Goal: Use online tool/utility: Utilize a website feature to perform a specific function

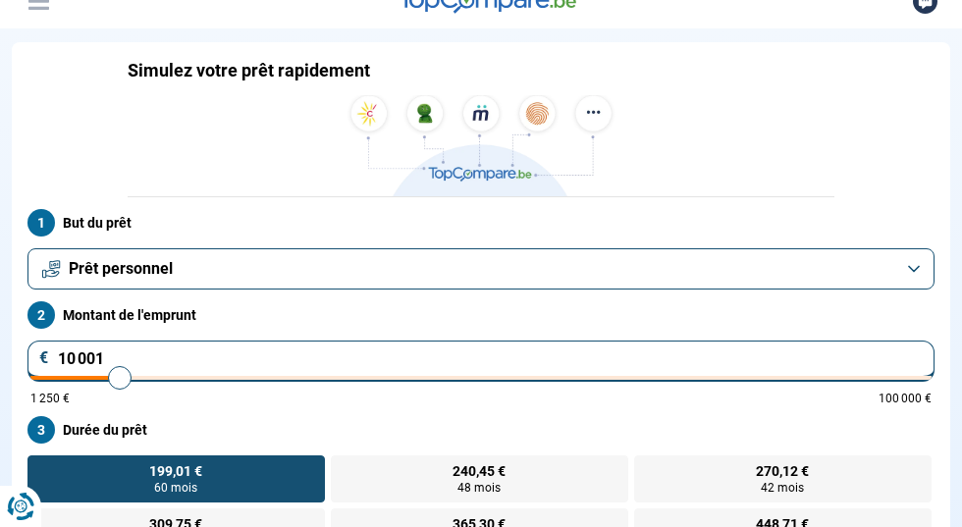
scroll to position [98, 0]
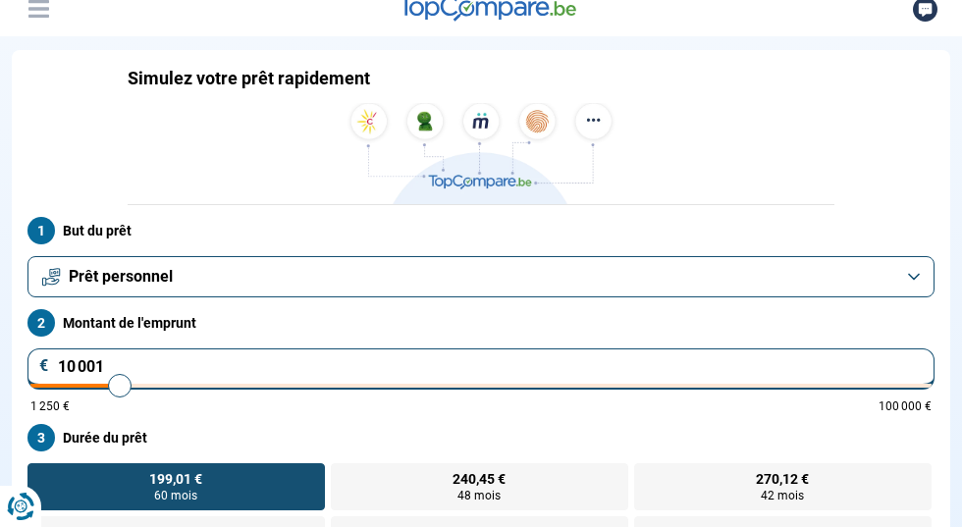
click at [822, 348] on input "10 001" at bounding box center [480, 368] width 907 height 41
type input "1"
type input "1250"
type input "1 250"
type input "1250"
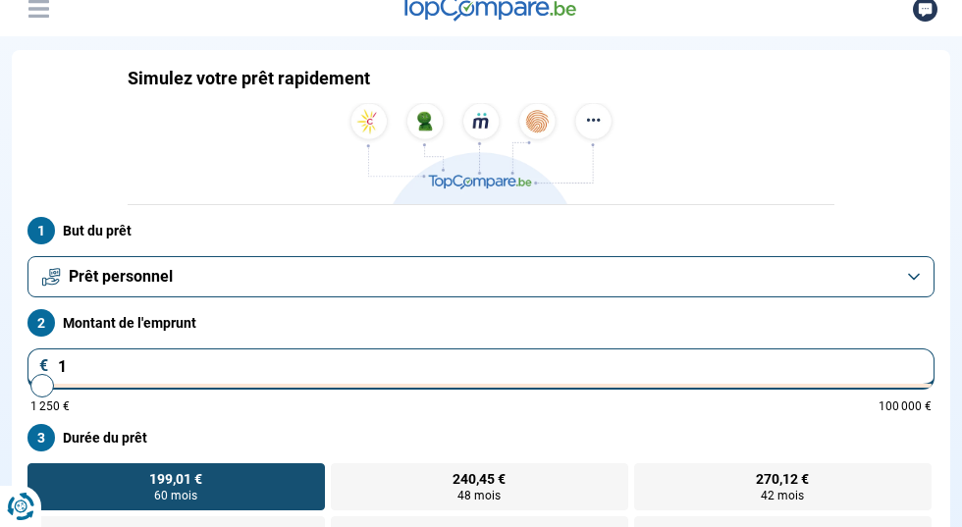
radio input "true"
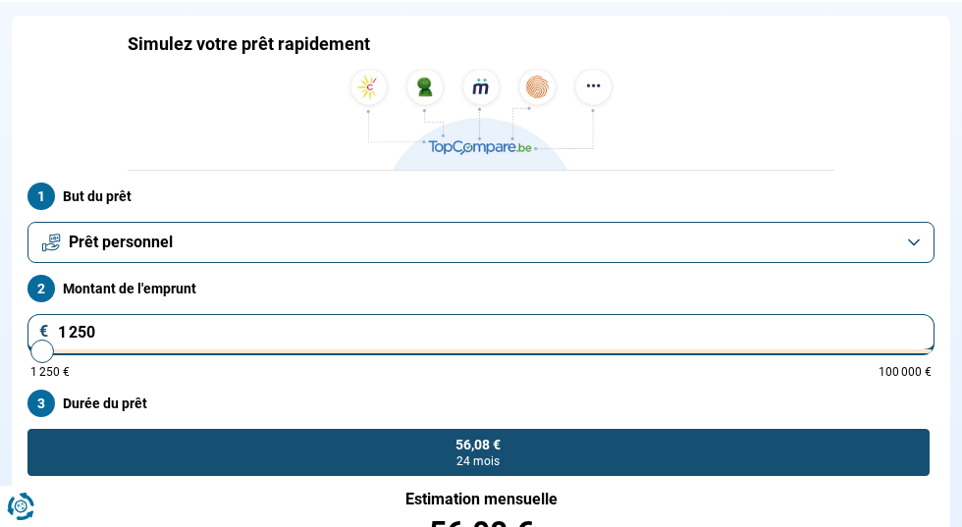
scroll to position [138, 0]
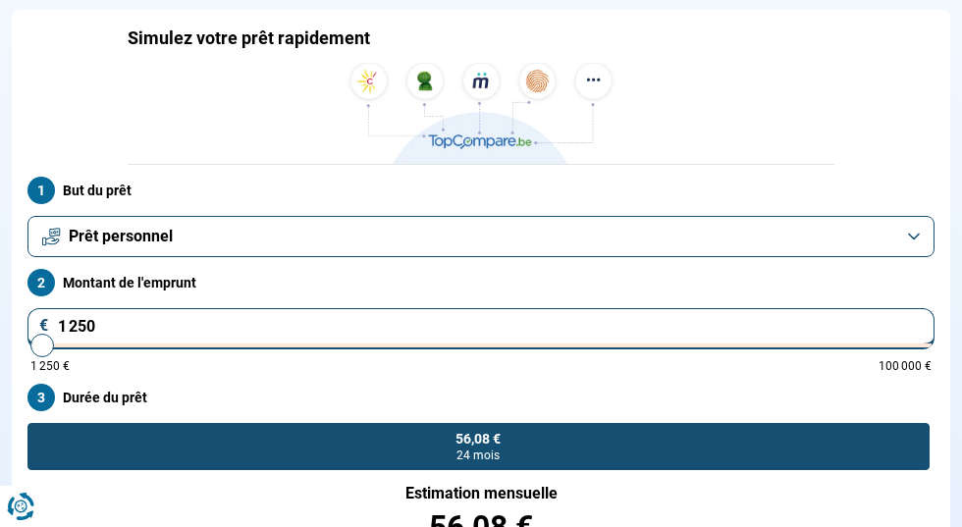
type input "125"
type input "1250"
type input "1 250"
type input "1250"
type input "125"
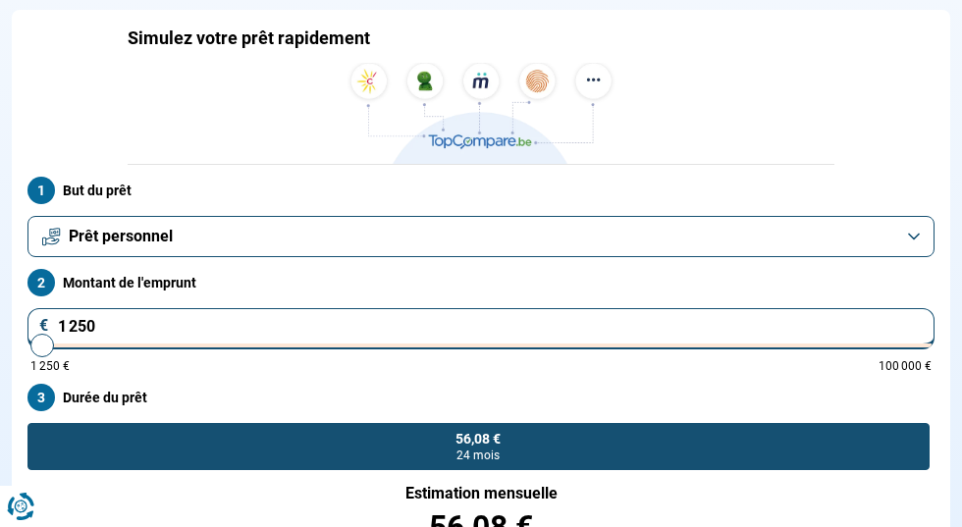
type input "1250"
type input "12"
type input "1250"
type input "1"
type input "1250"
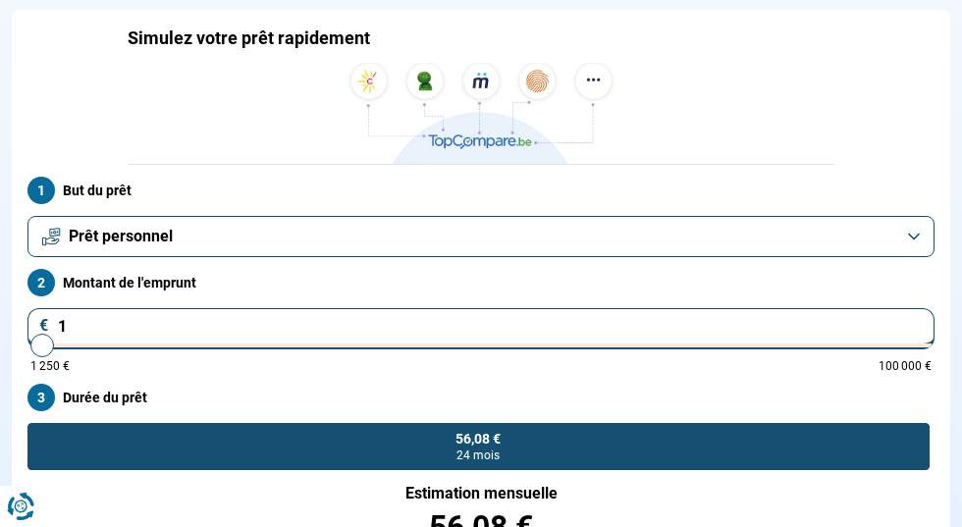
type input "0"
type input "1250"
type input "1 250"
type input "1250"
type input "12 505"
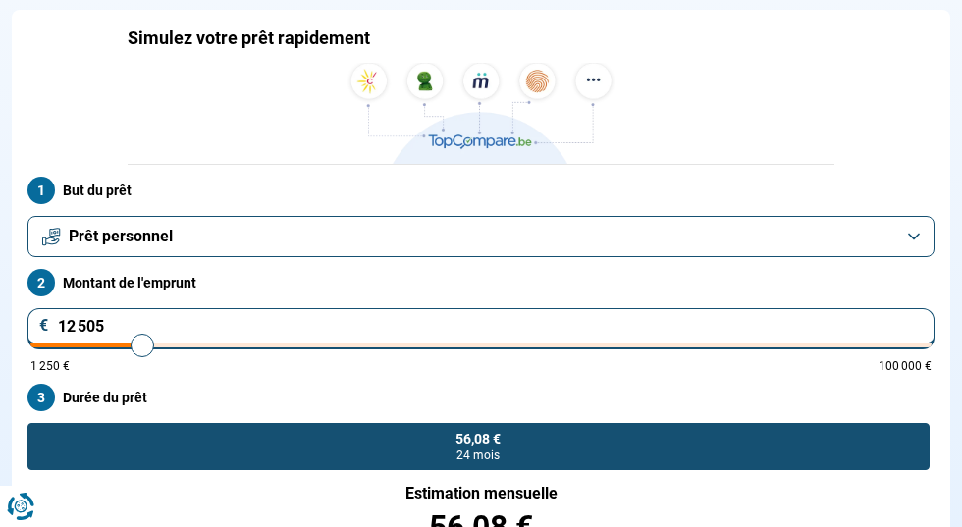
type input "12500"
radio input "false"
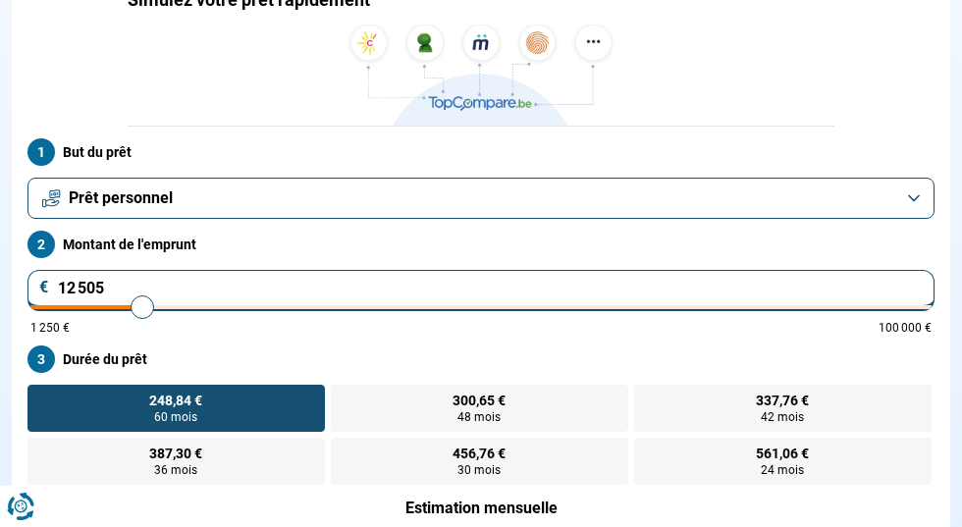
scroll to position [193, 0]
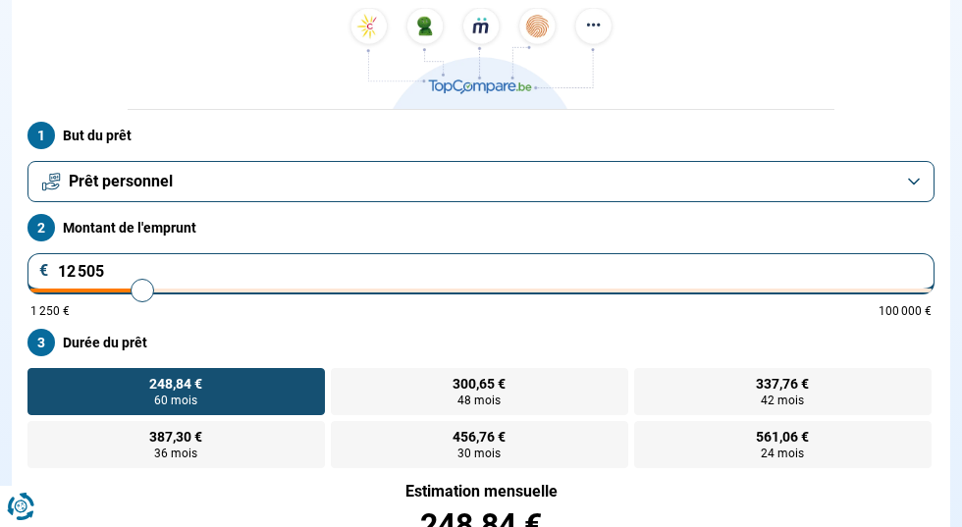
type input "1 250"
type input "1250"
type input "125"
type input "1250"
type input "12"
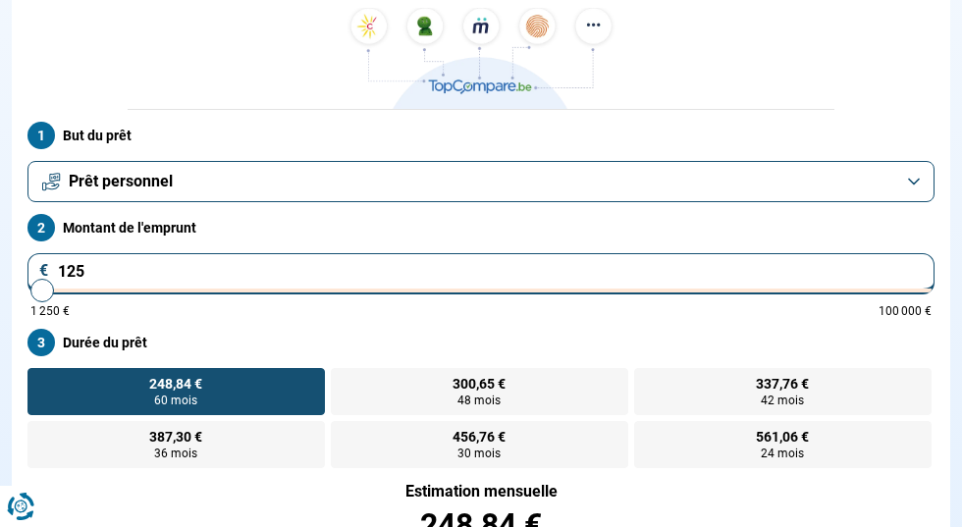
type input "1250"
type input "1"
type input "1250"
type input "0"
type input "1250"
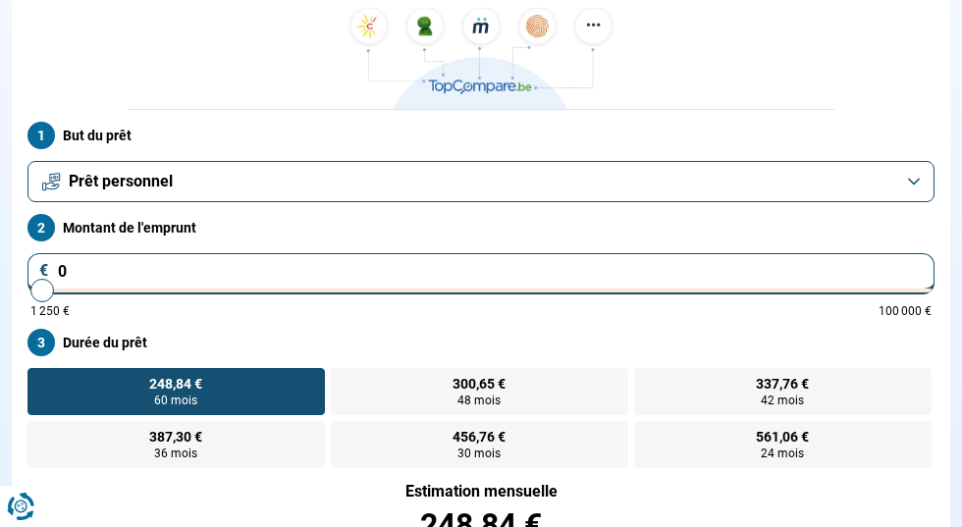
type input "1 250"
type input "1250"
radio input "true"
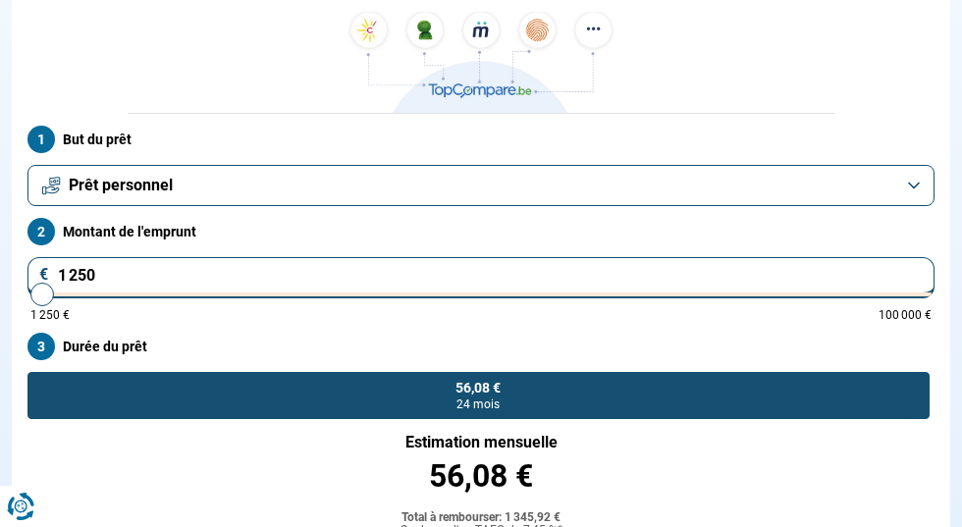
scroll to position [138, 0]
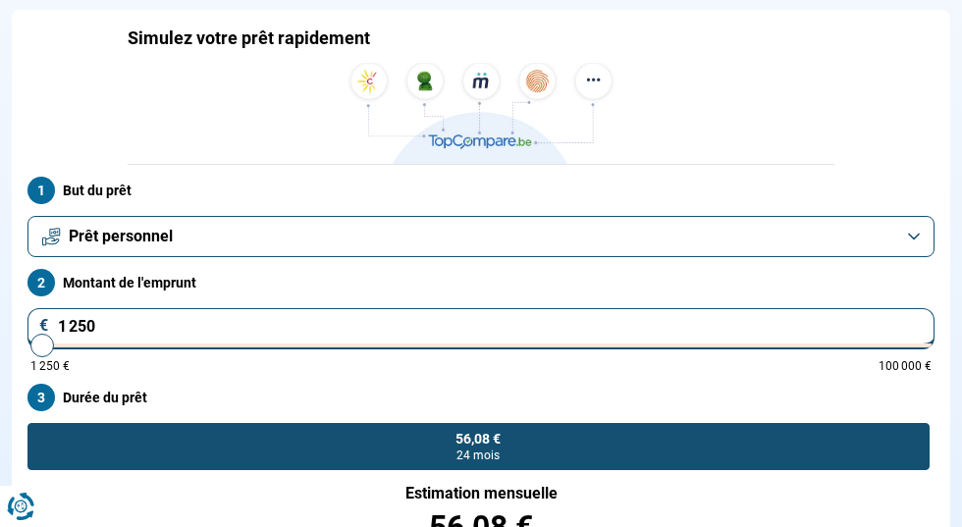
type input "3 250"
type input "3250"
type input "3 500"
type input "3500"
type input "4 250"
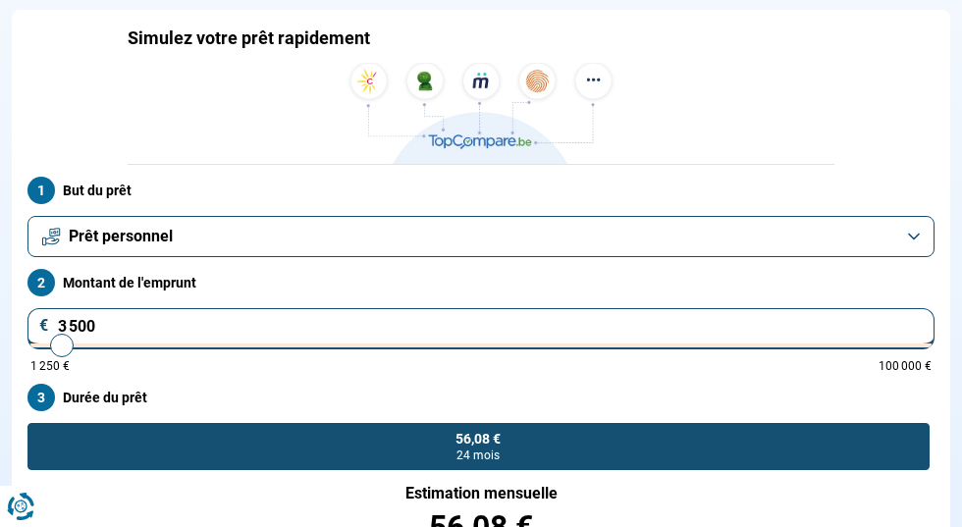
type input "4250"
type input "4 500"
type input "4500"
type input "5 000"
type input "5000"
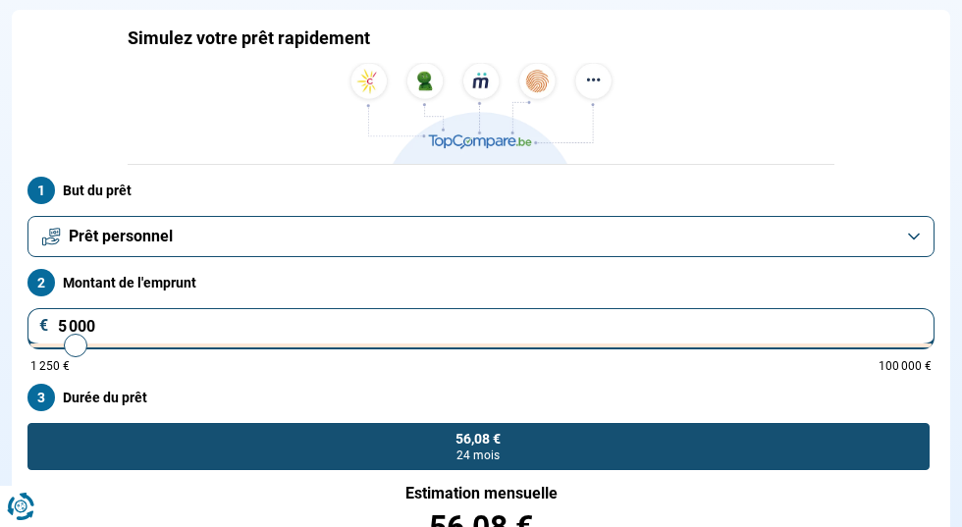
type input "5 750"
type input "5750"
type input "6 000"
type input "6000"
type input "6 500"
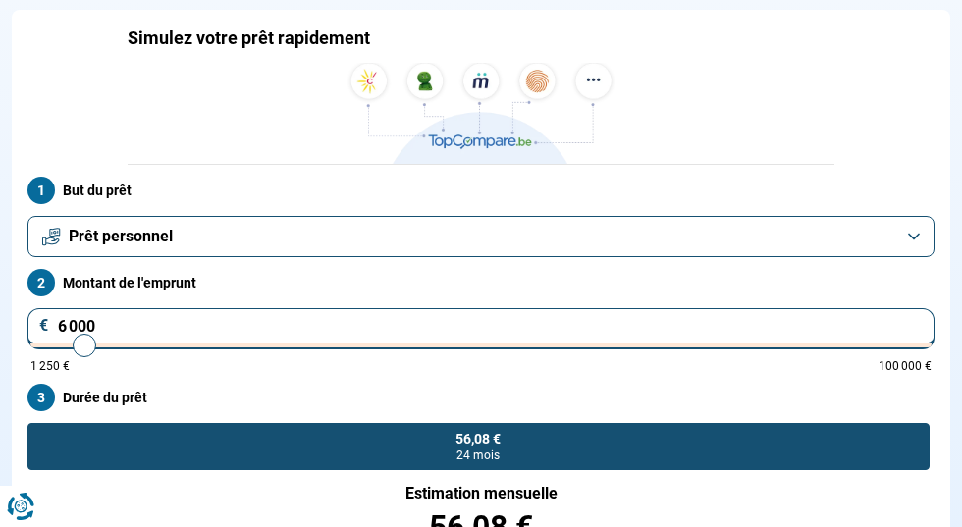
type input "6500"
type input "6 750"
type input "6750"
type input "7 250"
type input "7250"
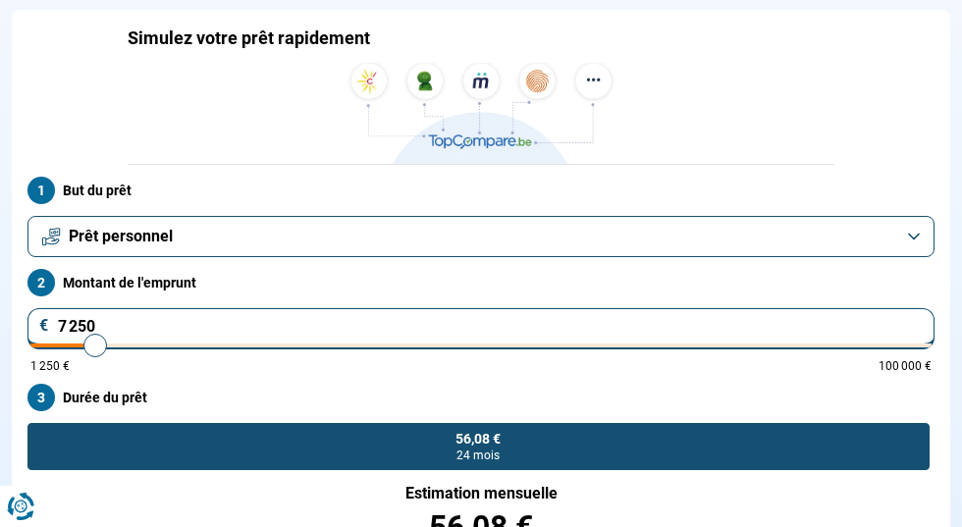
type input "8 000"
type input "8000"
type input "8 500"
type input "8500"
type input "8 750"
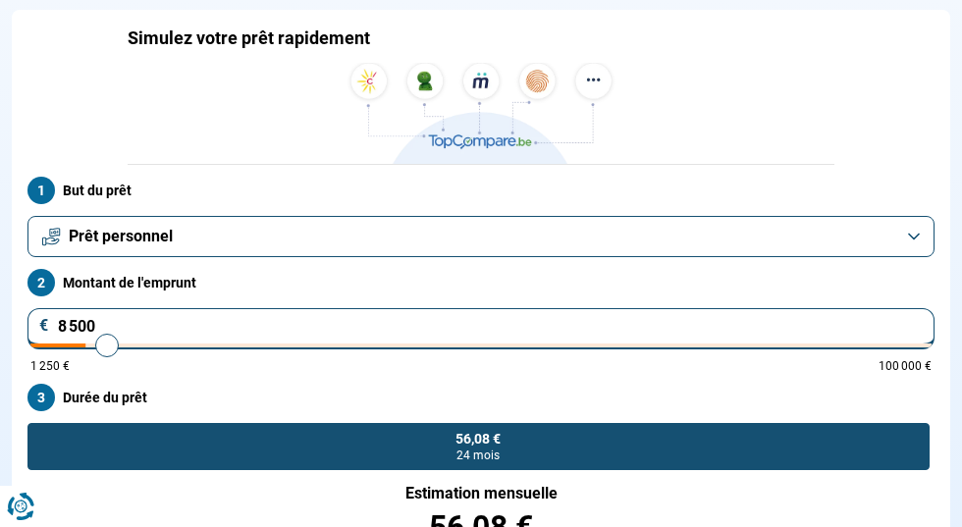
type input "8750"
type input "9 500"
type input "9500"
type input "9 750"
type input "9750"
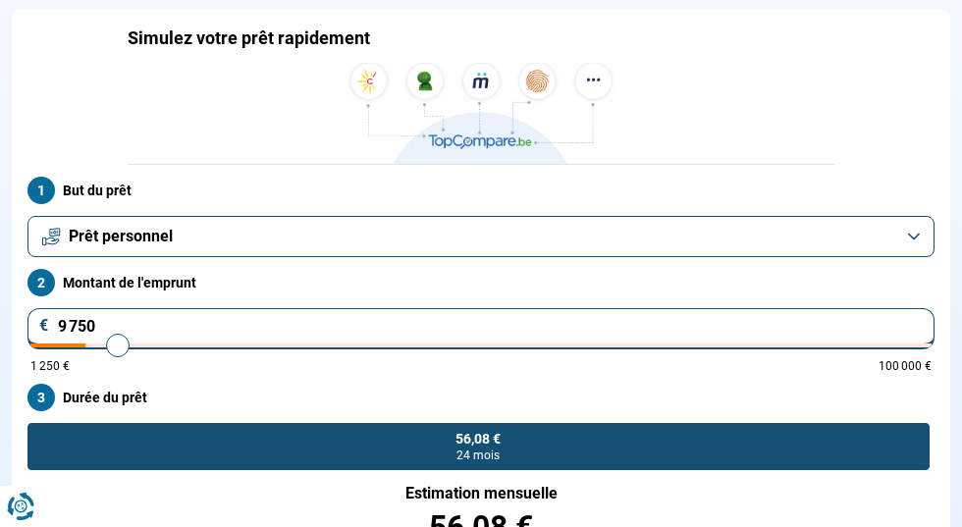
type input "10 000"
type input "10000"
type input "10 250"
type input "10250"
type input "10 500"
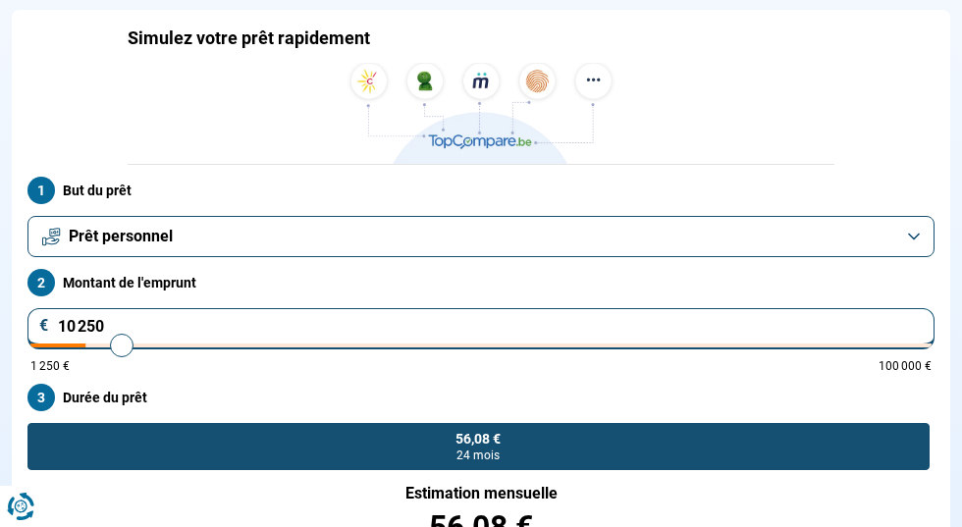
type input "10500"
type input "10 750"
type input "10750"
type input "11 250"
type input "11250"
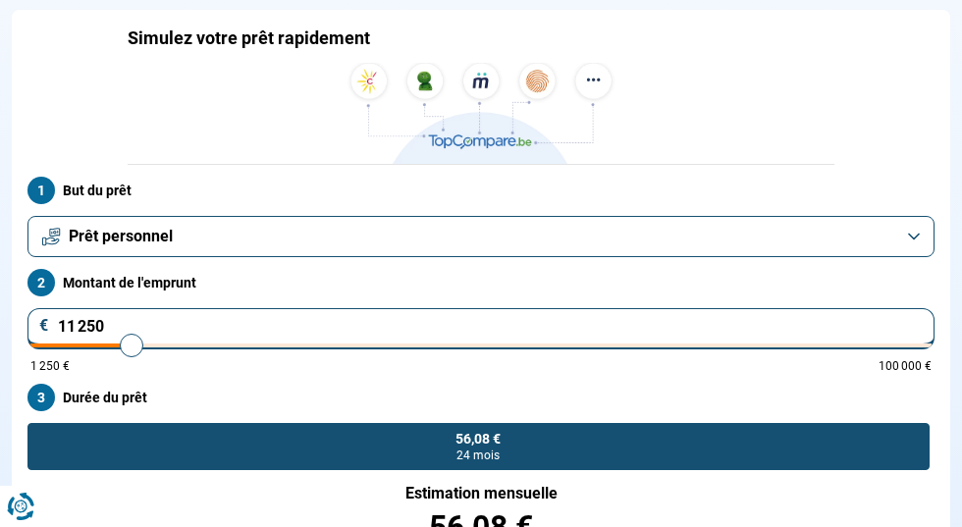
type input "11 500"
type input "11500"
type input "11 750"
type input "11750"
type input "12 000"
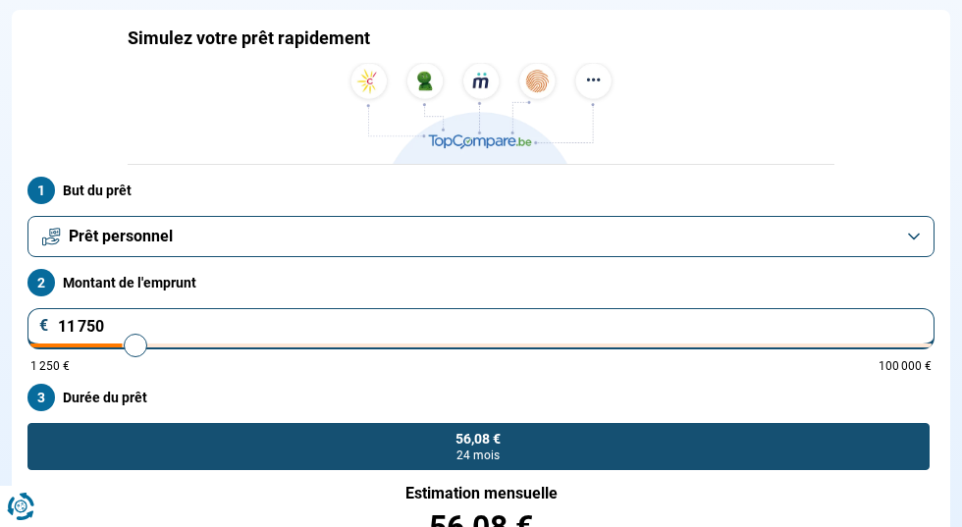
type input "12000"
type input "12 250"
type input "12250"
type input "12 750"
type input "12750"
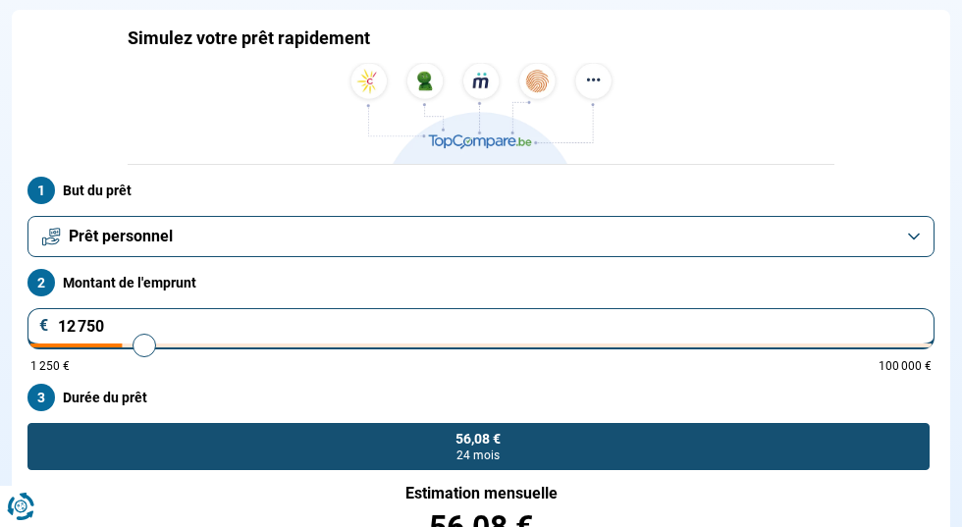
type input "13 000"
type input "13000"
type input "13 250"
type input "13250"
type input "13 500"
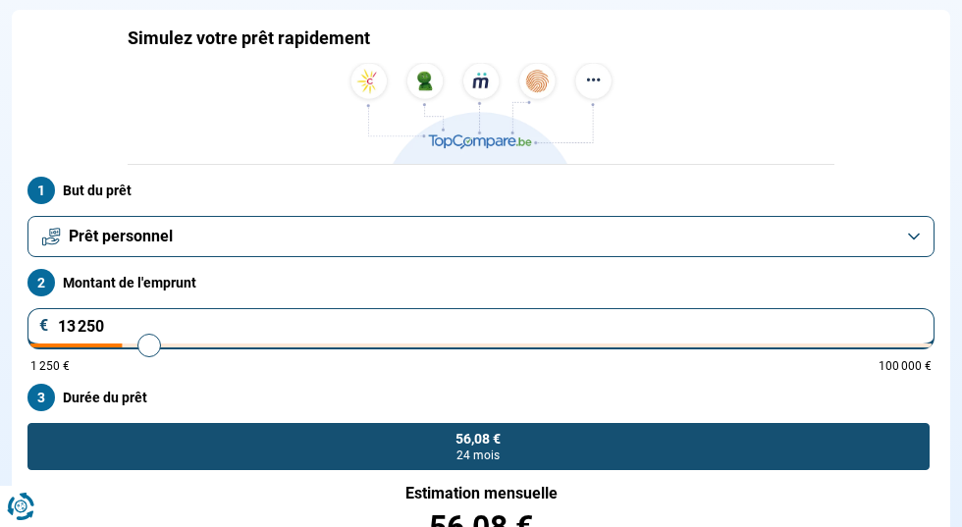
type input "13500"
type input "13 750"
type input "13750"
type input "14 000"
type input "14000"
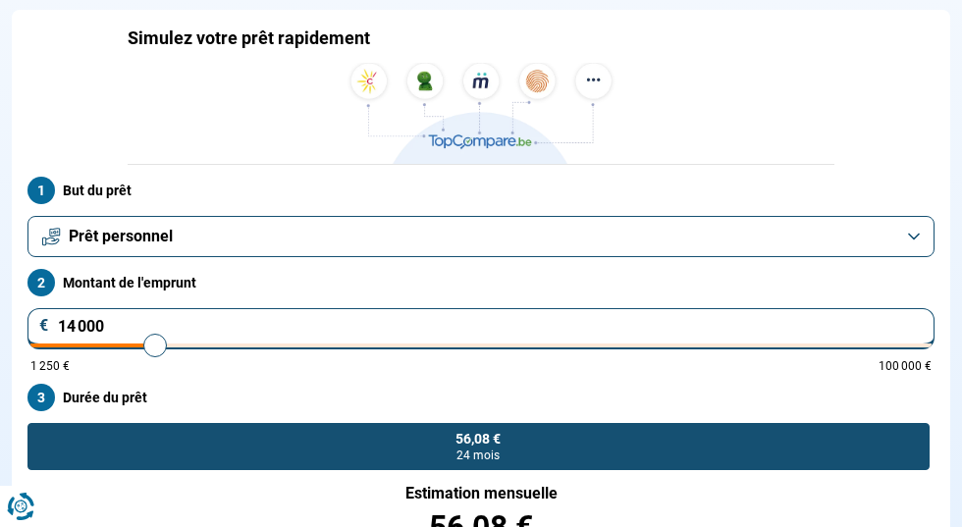
type input "14 750"
type input "14750"
type input "15 250"
type input "15250"
type input "15 500"
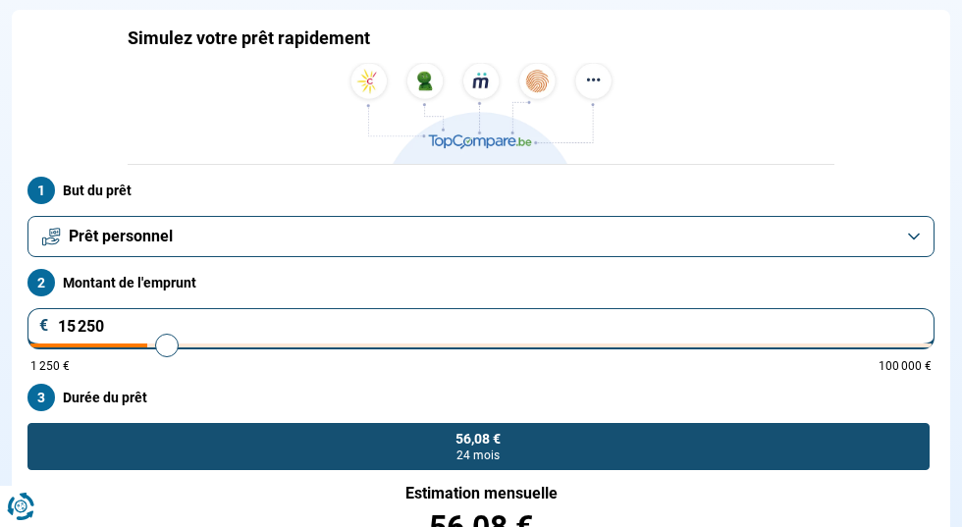
type input "15500"
type input "15 750"
type input "15750"
type input "16 000"
type input "16000"
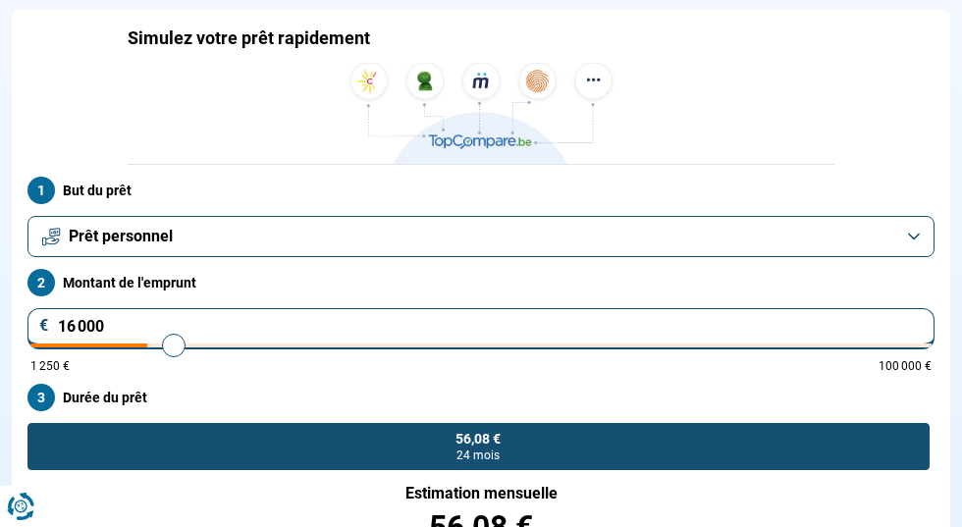
type input "16 500"
type input "16500"
type input "17 500"
type input "17500"
type input "17 750"
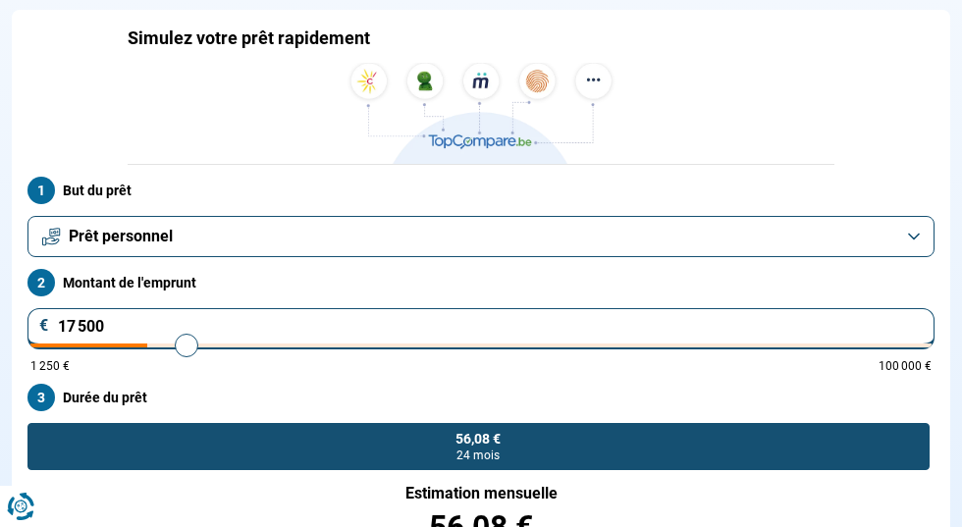
type input "17750"
type input "18 000"
type input "18000"
type input "18 250"
type input "18250"
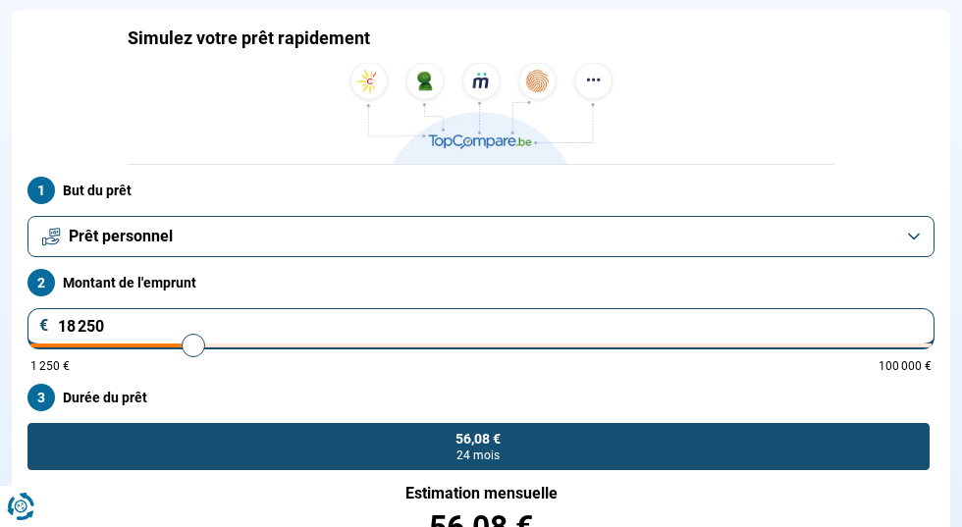
type input "18 750"
type input "18750"
type input "19 250"
type input "19250"
type input "19 500"
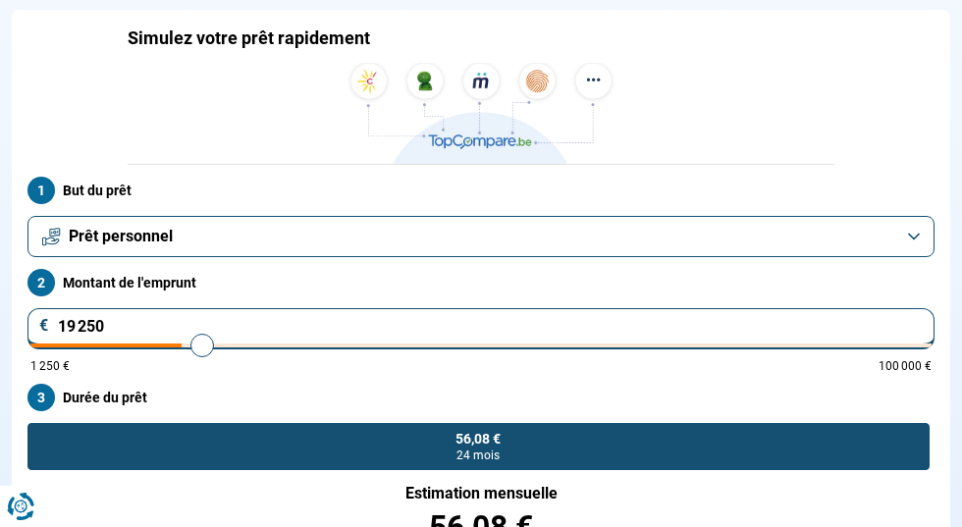
type input "19500"
type input "19 750"
type input "19750"
type input "20 000"
type input "20000"
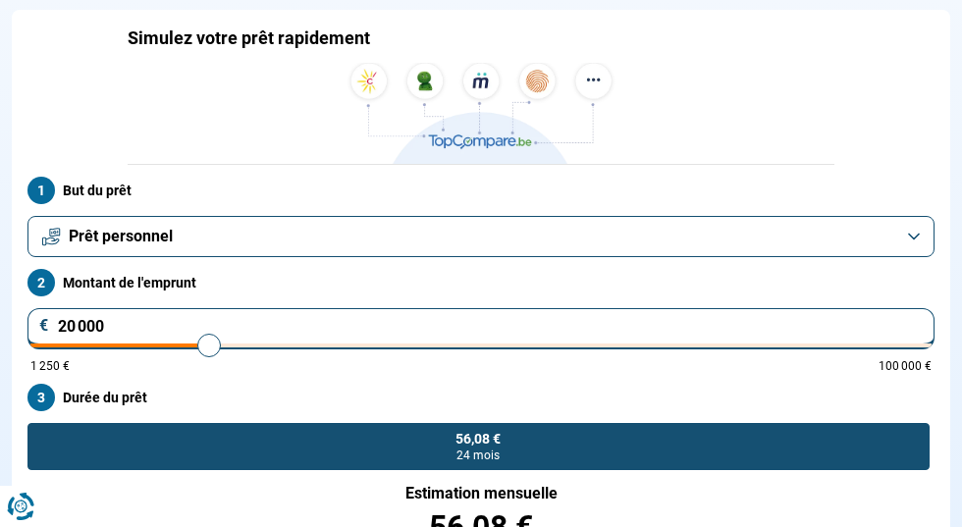
type input "20 500"
type input "20500"
type input "21 250"
type input "21250"
type input "21 750"
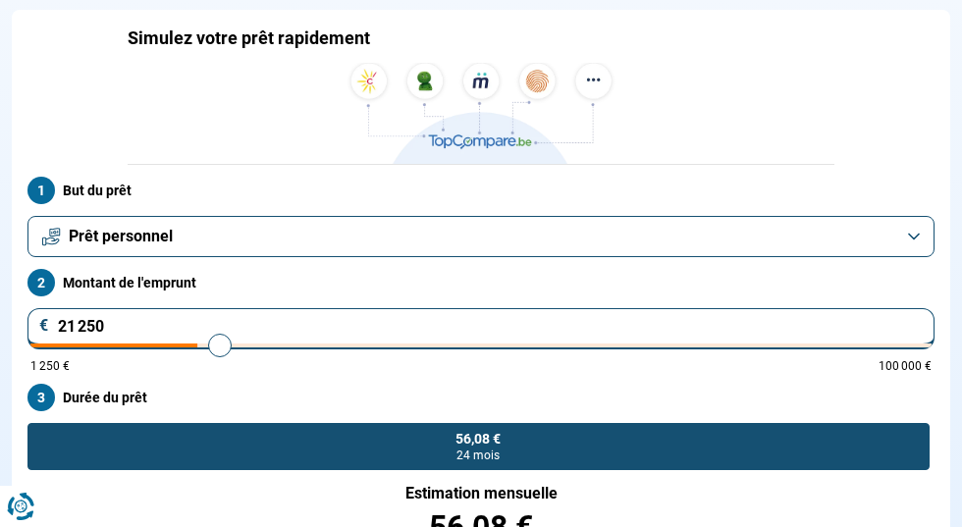
type input "21750"
type input "22 000"
type input "22000"
type input "22 250"
type input "22250"
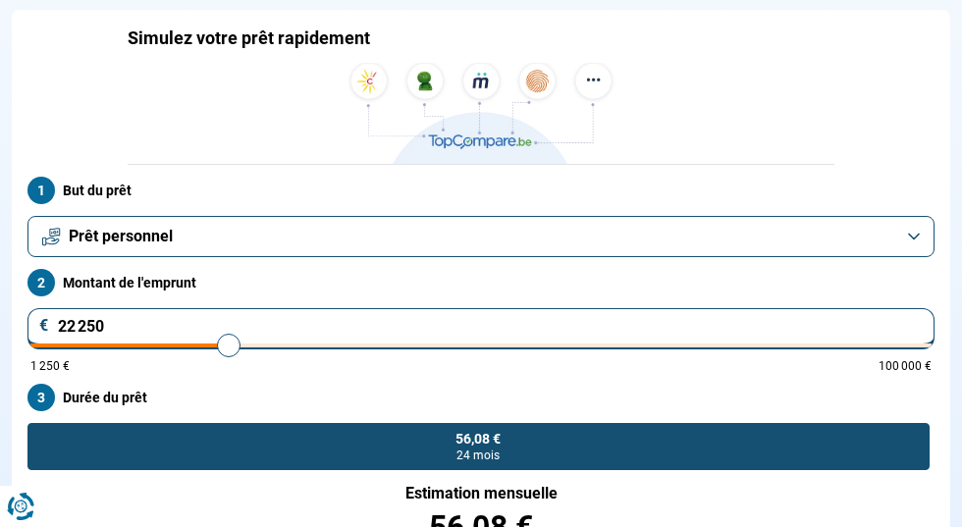
type input "22 750"
type input "22750"
type input "23 000"
type input "23000"
type input "23 250"
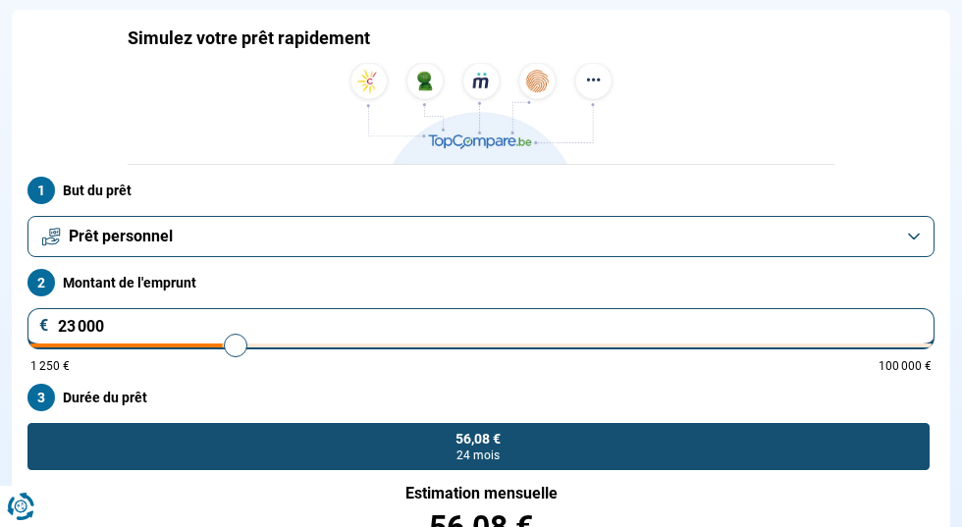
type input "23250"
type input "23 500"
type input "23500"
type input "23 750"
type input "23750"
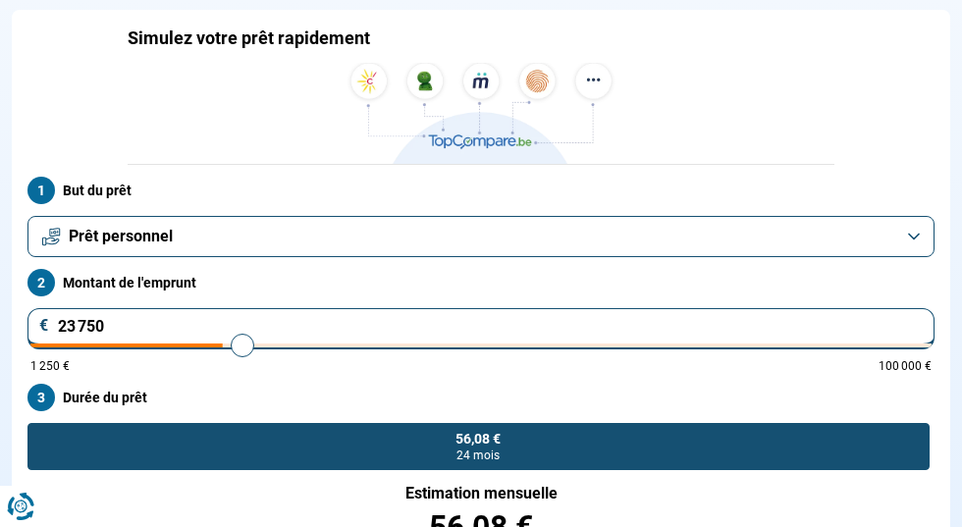
type input "24 000"
type input "24000"
type input "24 250"
type input "24250"
type input "24 500"
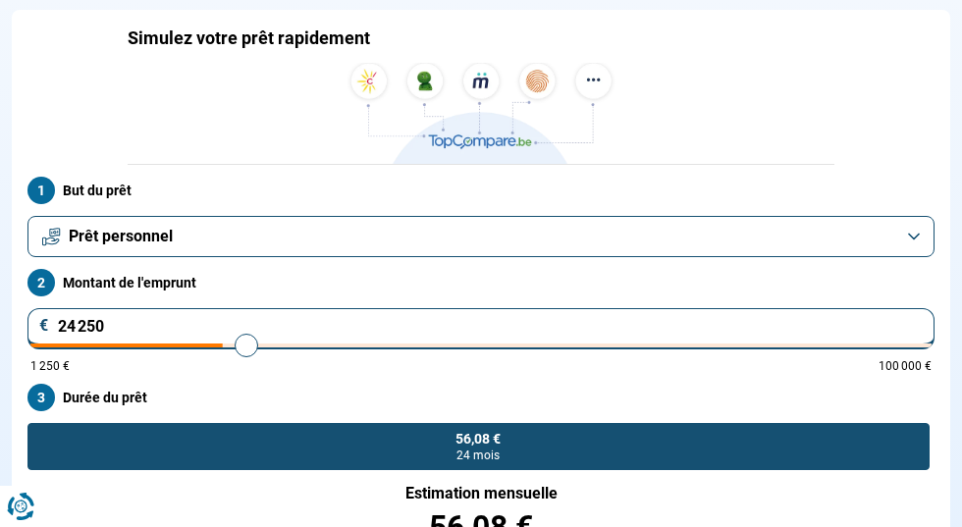
type input "24500"
type input "25 000"
type input "25000"
type input "25 250"
type input "25250"
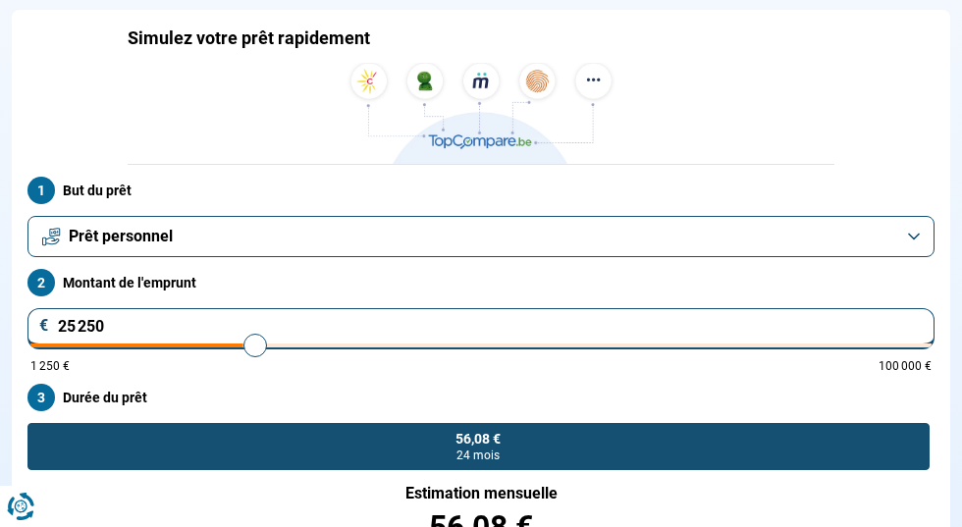
type input "25 500"
type input "25500"
type input "25 750"
type input "25750"
type input "26 000"
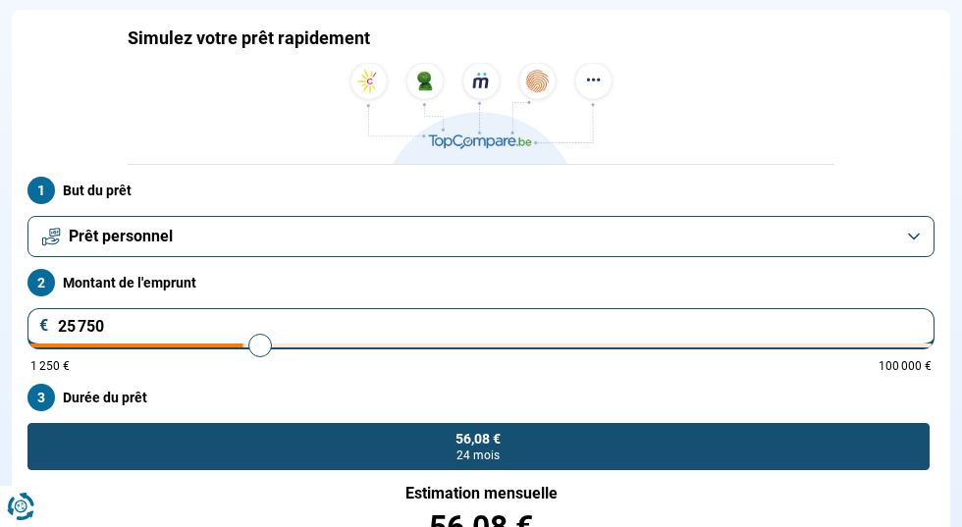
type input "26000"
type input "26 250"
type input "26250"
type input "26 750"
type input "26750"
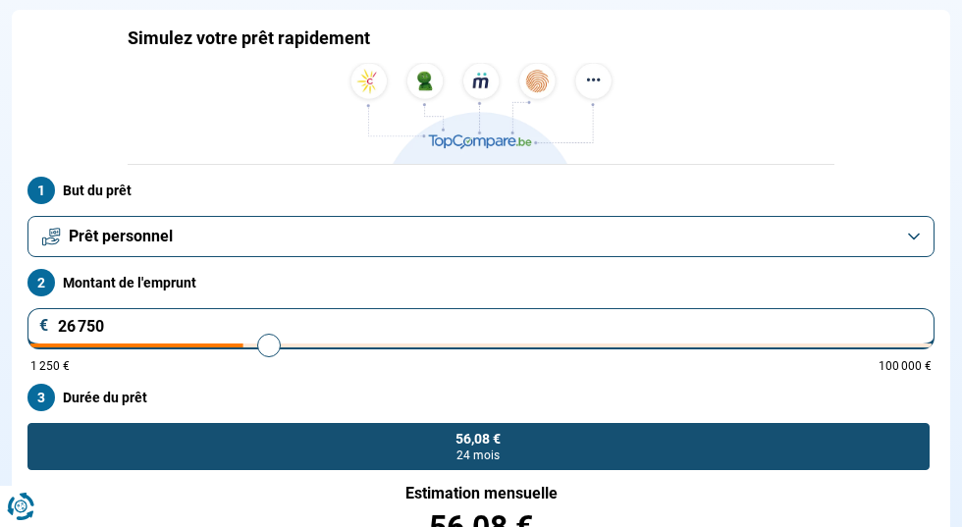
type input "27 250"
type input "27250"
type input "27 750"
type input "27750"
type input "28 000"
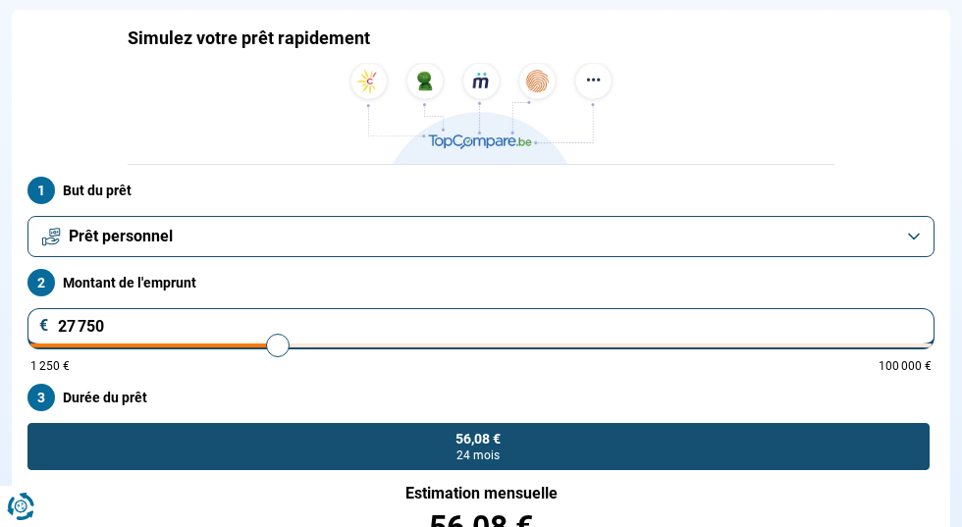
type input "28000"
type input "28 250"
type input "28250"
type input "28 500"
type input "28500"
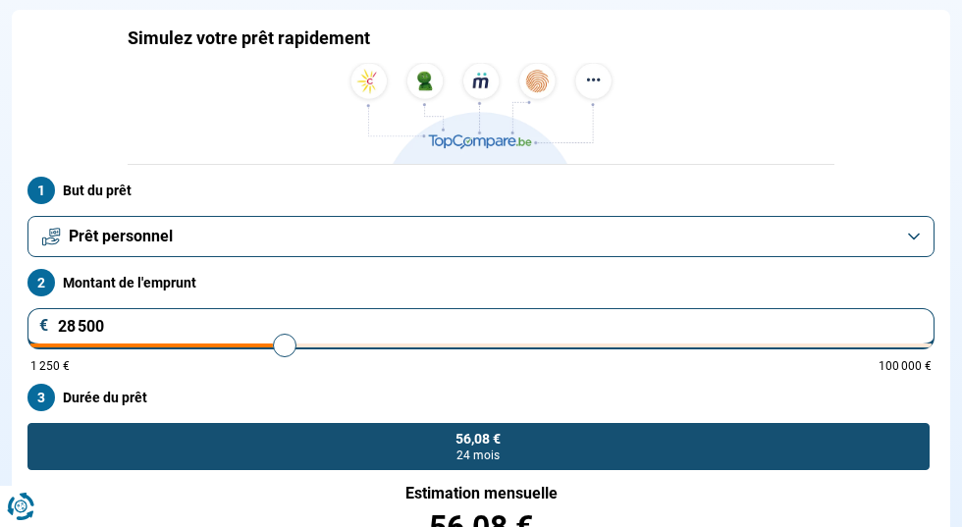
type input "28 750"
type input "28750"
type input "29 250"
type input "29250"
type input "29 750"
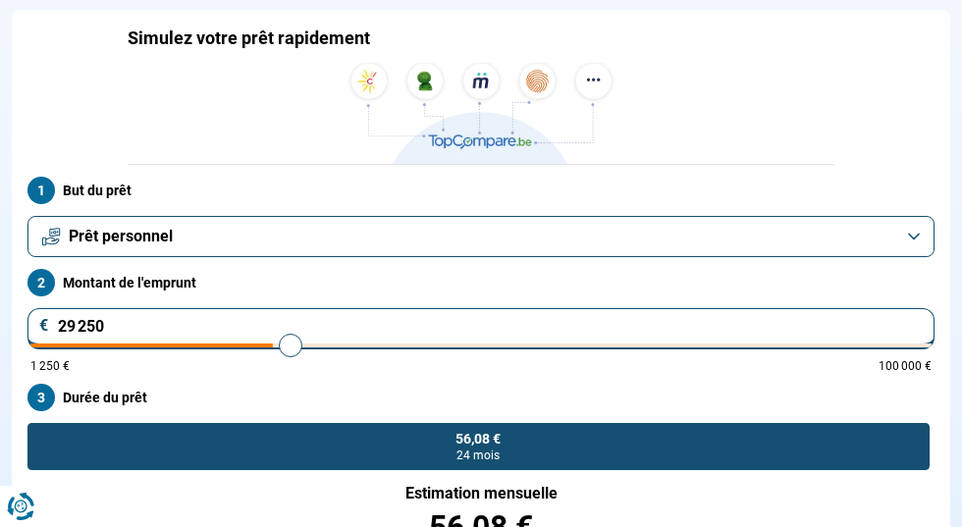
type input "29750"
type input "30 500"
type input "30500"
type input "30 750"
type input "30750"
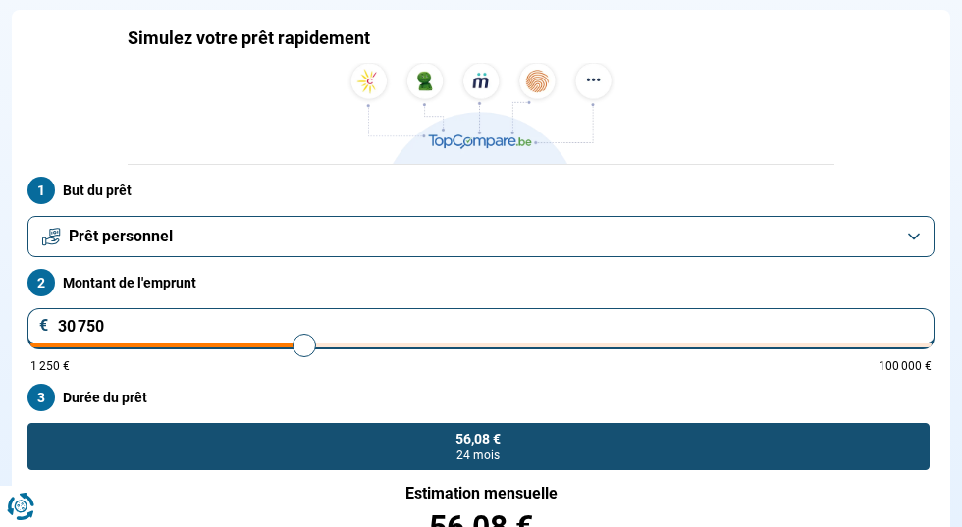
type input "31 000"
type input "31000"
type input "31 500"
type input "31500"
type input "31 750"
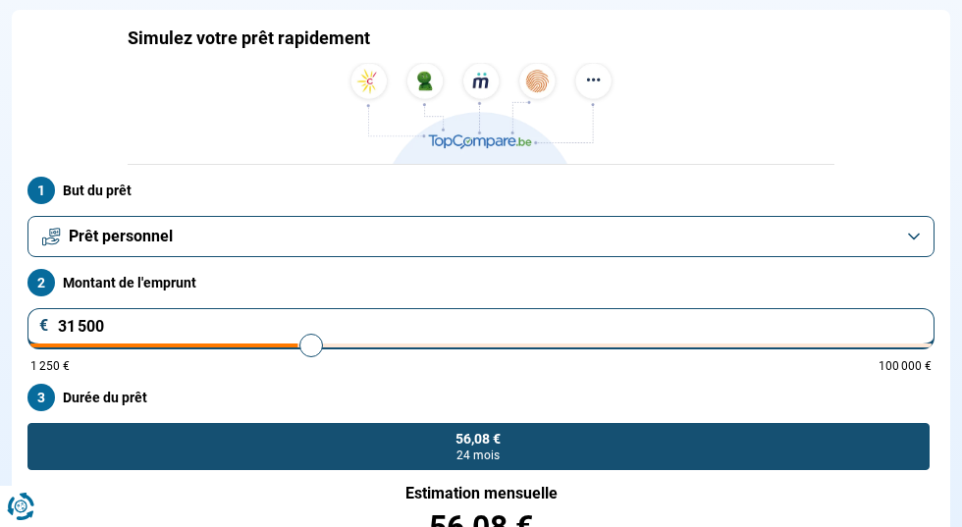
type input "31750"
type input "32 000"
type input "32000"
type input "32 250"
type input "32250"
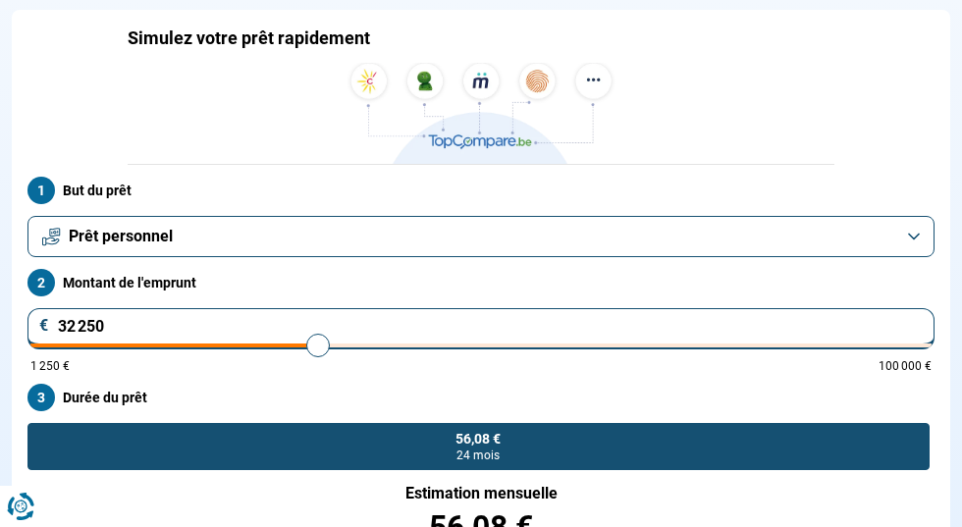
type input "32 500"
type input "32500"
type input "33 000"
type input "33000"
type input "33 250"
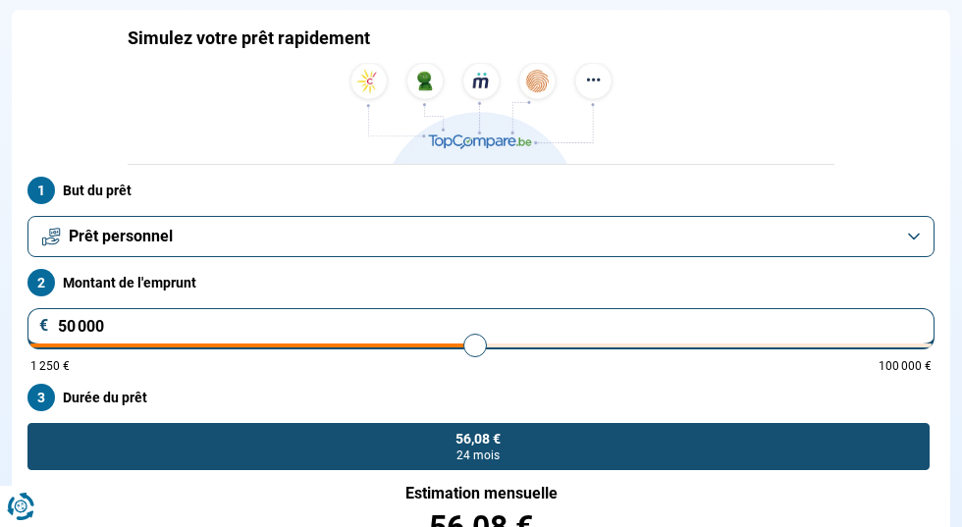
drag, startPoint x: 528, startPoint y: 135, endPoint x: 645, endPoint y: 137, distance: 116.8
click at [645, 343] on input "range" at bounding box center [480, 345] width 901 height 4
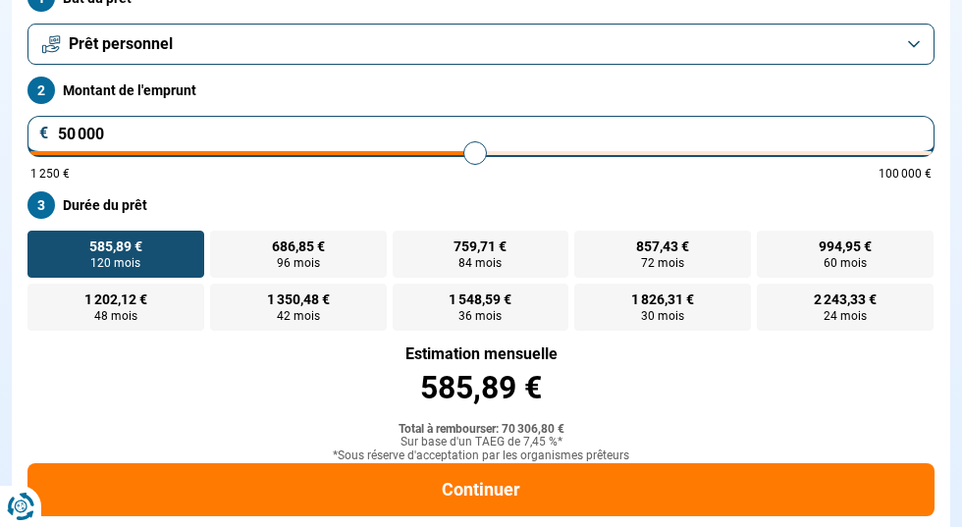
scroll to position [324, 0]
